Goal: Find contact information: Find contact information

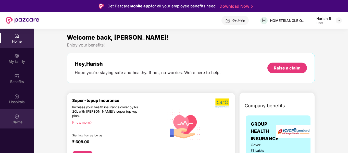
click at [20, 114] on div "Claims" at bounding box center [17, 118] width 34 height 19
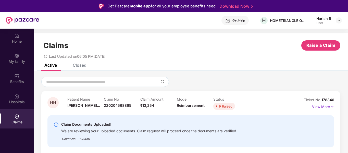
click at [239, 18] on div "Get Help" at bounding box center [234, 20] width 27 height 9
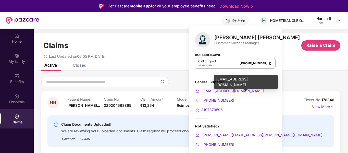
click at [223, 91] on span "[EMAIL_ADDRESS][DOMAIN_NAME]" at bounding box center [232, 90] width 62 height 4
drag, startPoint x: 243, startPoint y: 90, endPoint x: 203, endPoint y: 93, distance: 40.1
click at [203, 93] on div "[EMAIL_ADDRESS][DOMAIN_NAME]" at bounding box center [235, 91] width 81 height 6
copy span "[EMAIL_ADDRESS][DOMAIN_NAME]"
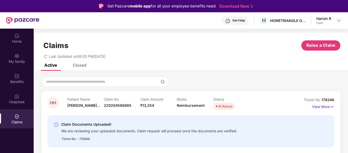
click at [168, 57] on div "Last Updated on 06:05 PM[DATE]" at bounding box center [190, 54] width 299 height 8
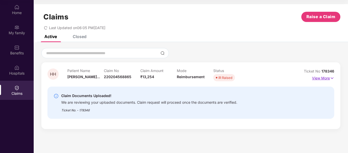
click at [325, 77] on p "View More" at bounding box center [323, 77] width 22 height 7
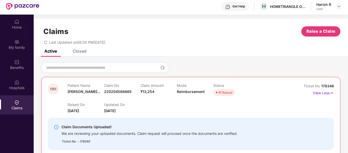
scroll to position [0, 0]
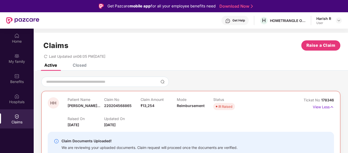
click at [235, 18] on div "Get Help" at bounding box center [238, 20] width 12 height 4
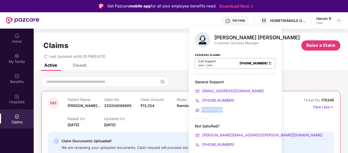
drag, startPoint x: 226, startPoint y: 109, endPoint x: 200, endPoint y: 111, distance: 25.8
click at [200, 111] on div "8197379596" at bounding box center [235, 110] width 81 height 6
click at [145, 49] on div "Claims Raise a Claim" at bounding box center [190, 45] width 299 height 10
